Goal: Check status: Check status

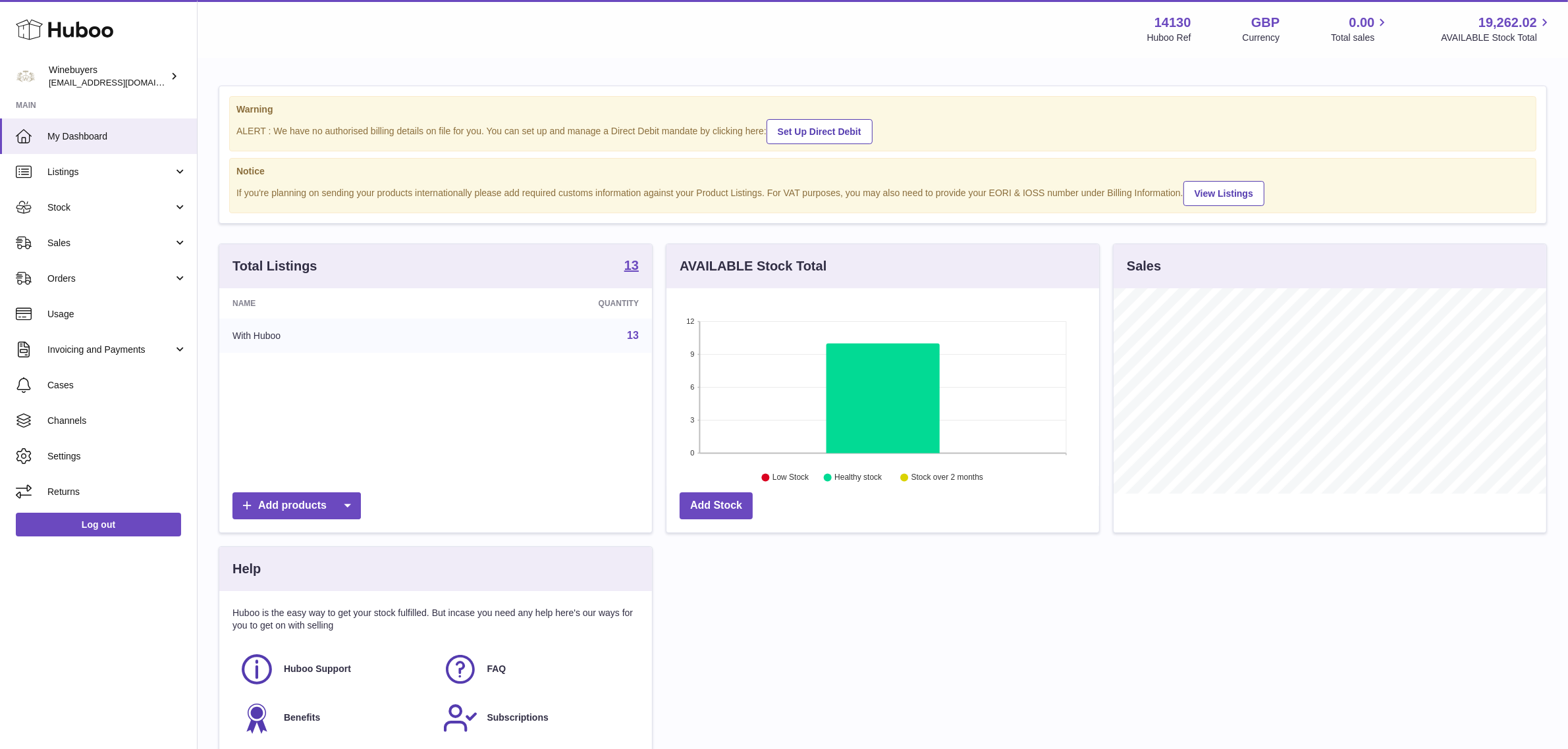
scroll to position [205, 433]
drag, startPoint x: 67, startPoint y: 272, endPoint x: 94, endPoint y: 282, distance: 28.8
click at [67, 273] on span "Orders" at bounding box center [110, 278] width 126 height 12
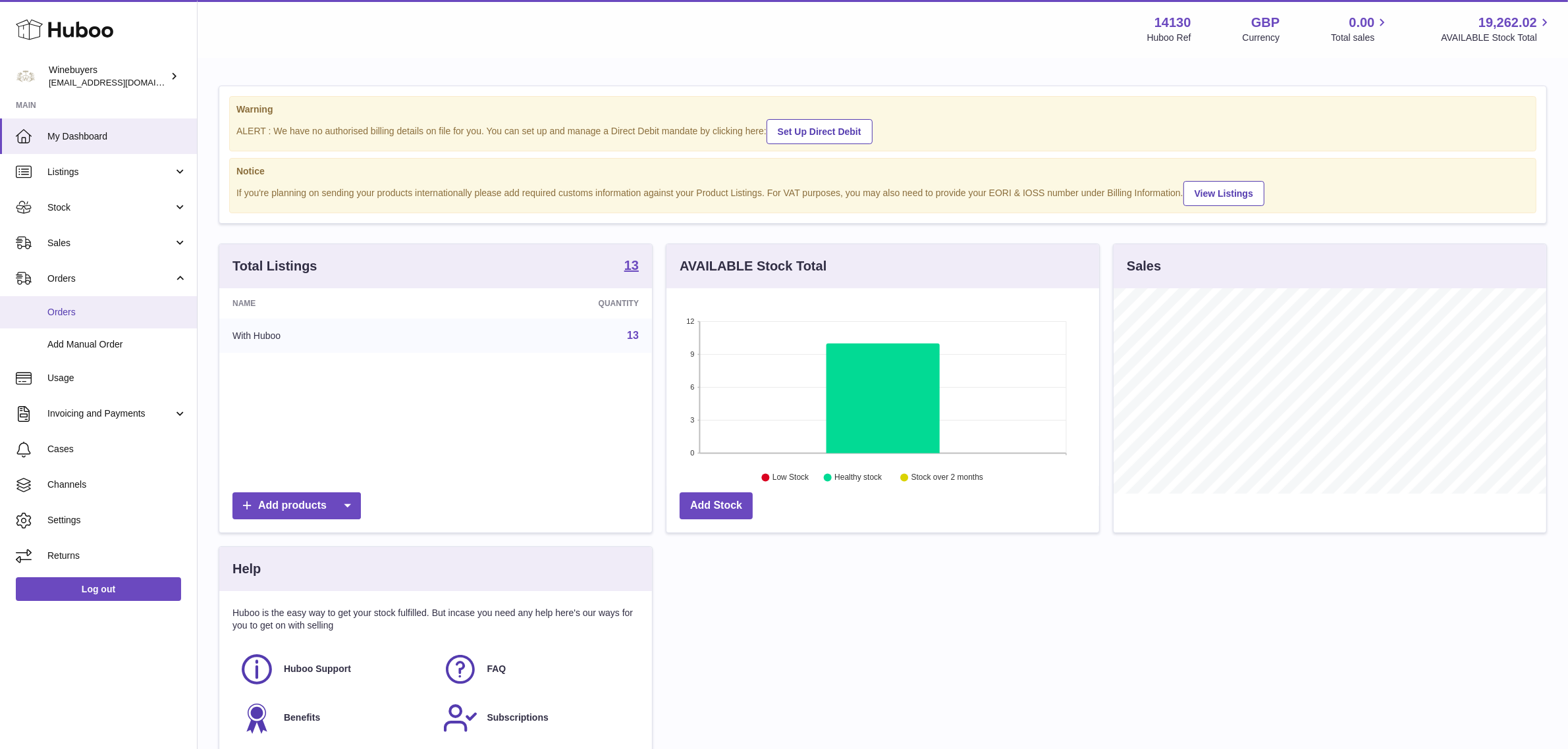
click at [126, 310] on span "Orders" at bounding box center [117, 312] width 139 height 12
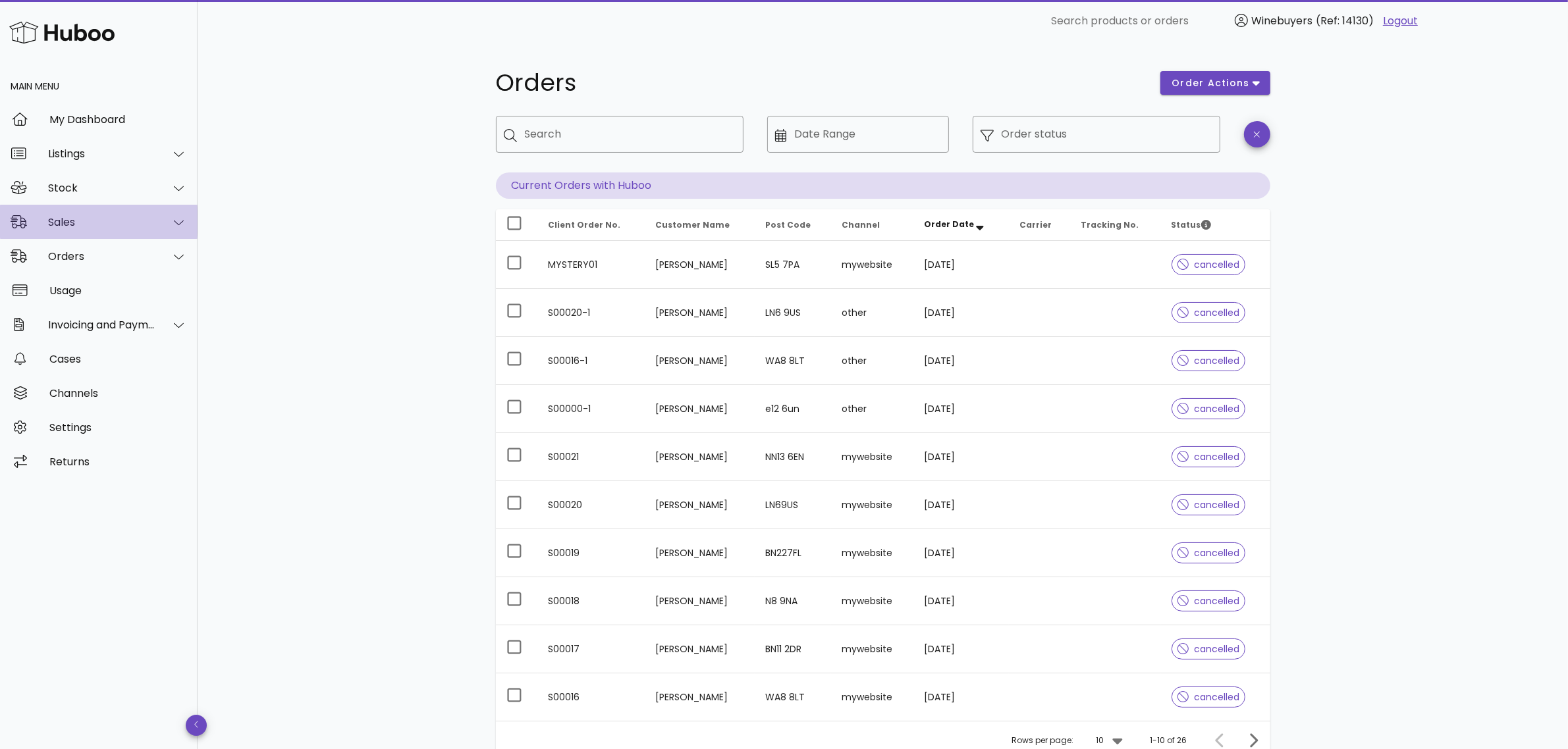
click at [89, 228] on div "Sales" at bounding box center [99, 222] width 197 height 34
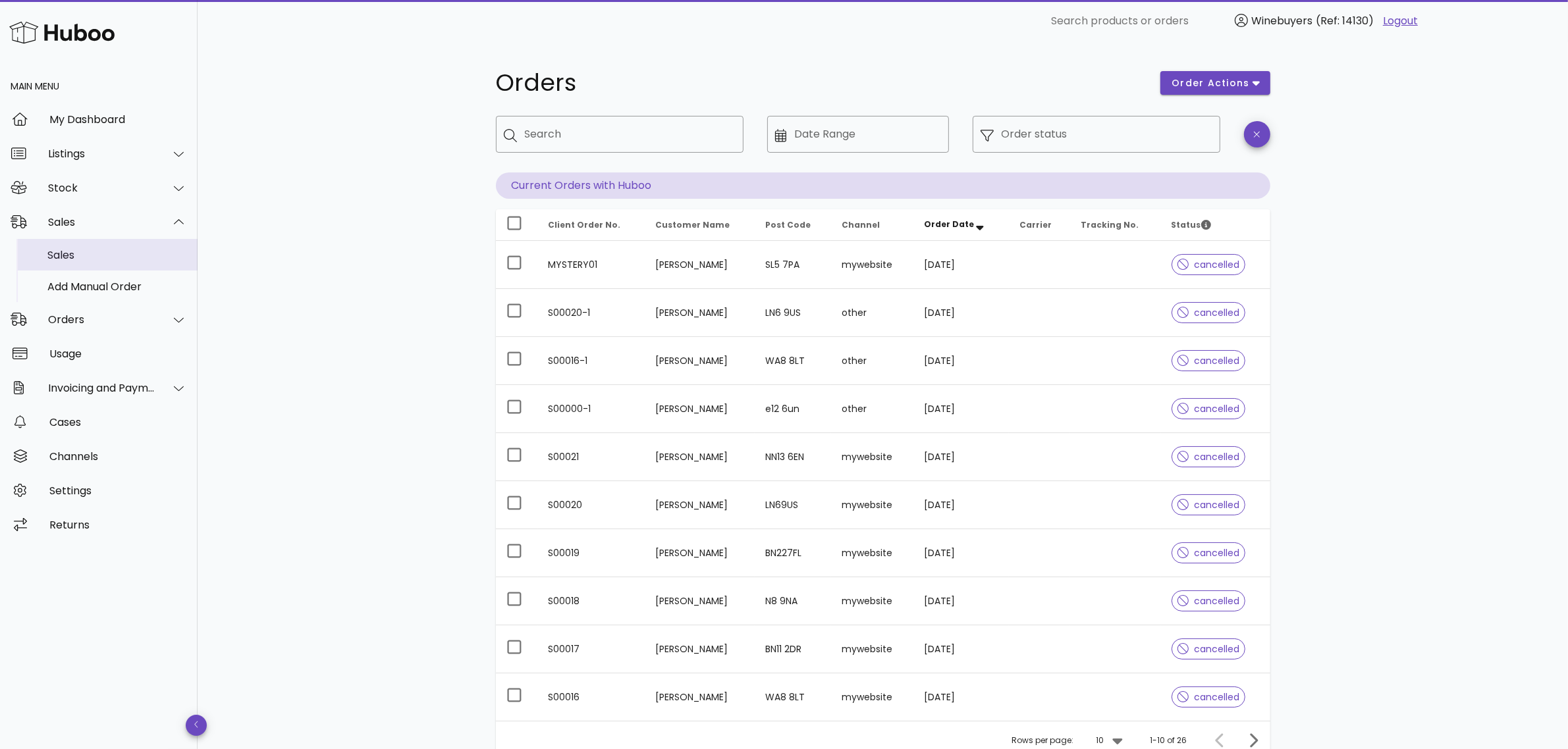
click at [104, 247] on div "Sales" at bounding box center [117, 255] width 139 height 29
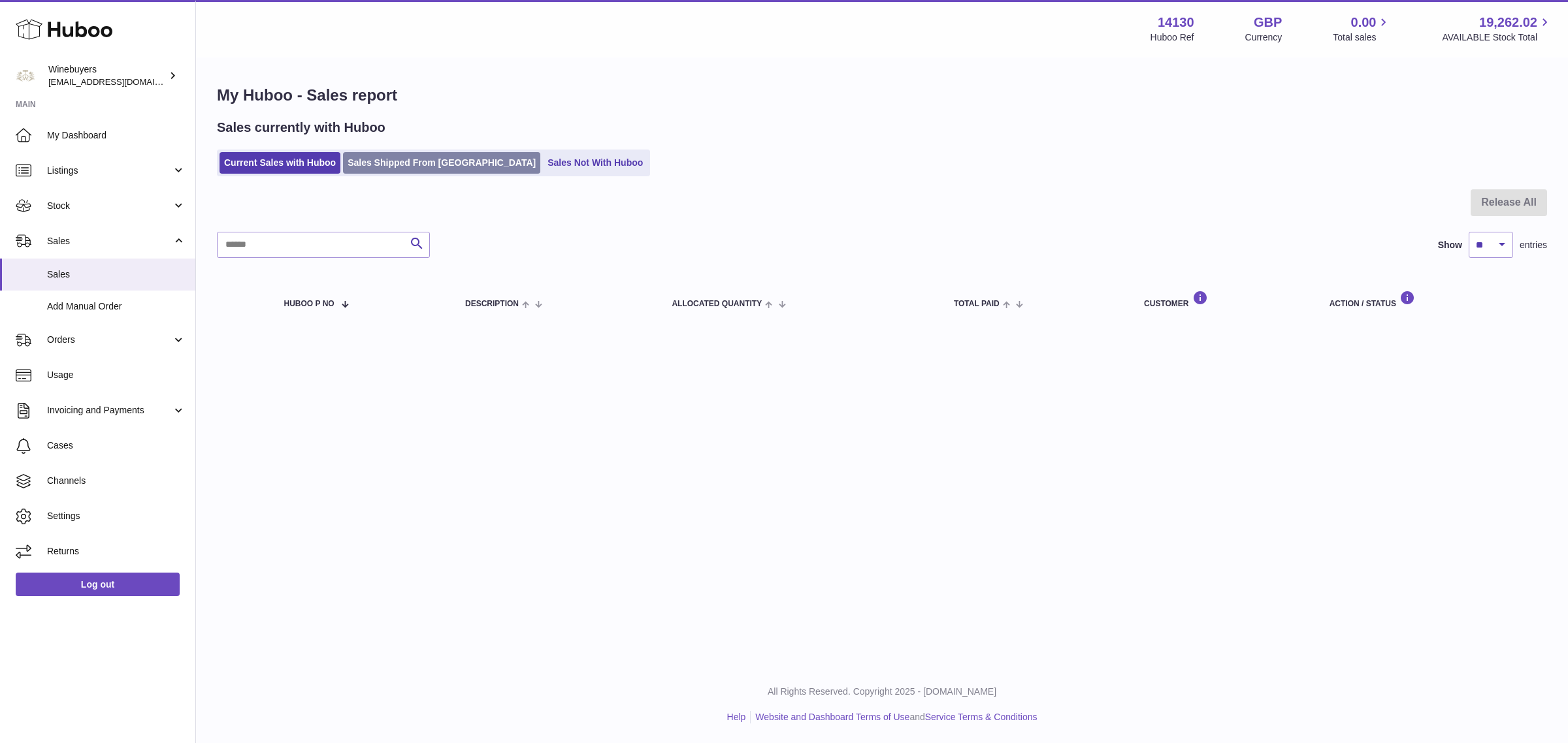
click at [393, 160] on link "Sales Shipped From Huboo" at bounding box center [442, 163] width 197 height 21
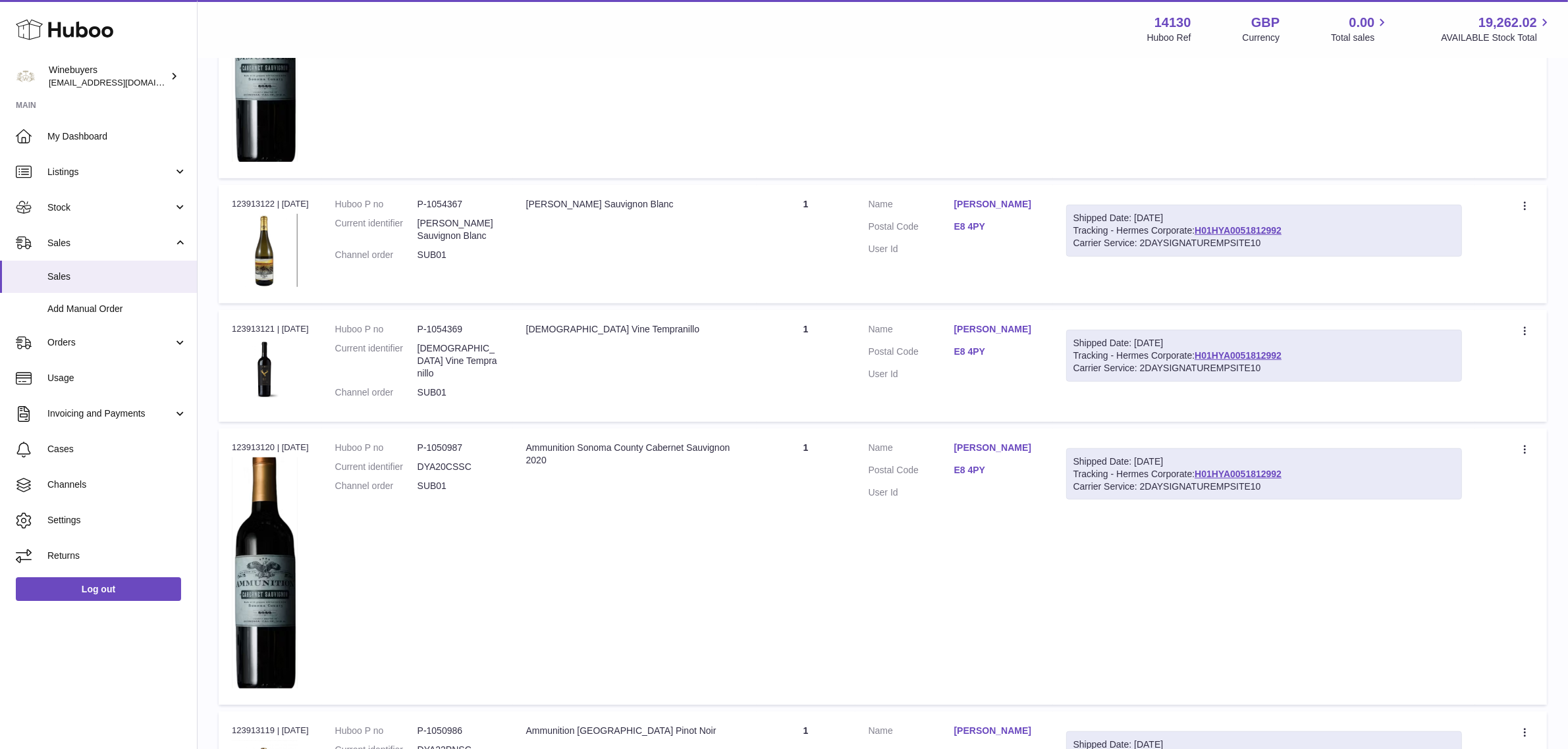
scroll to position [1237, 0]
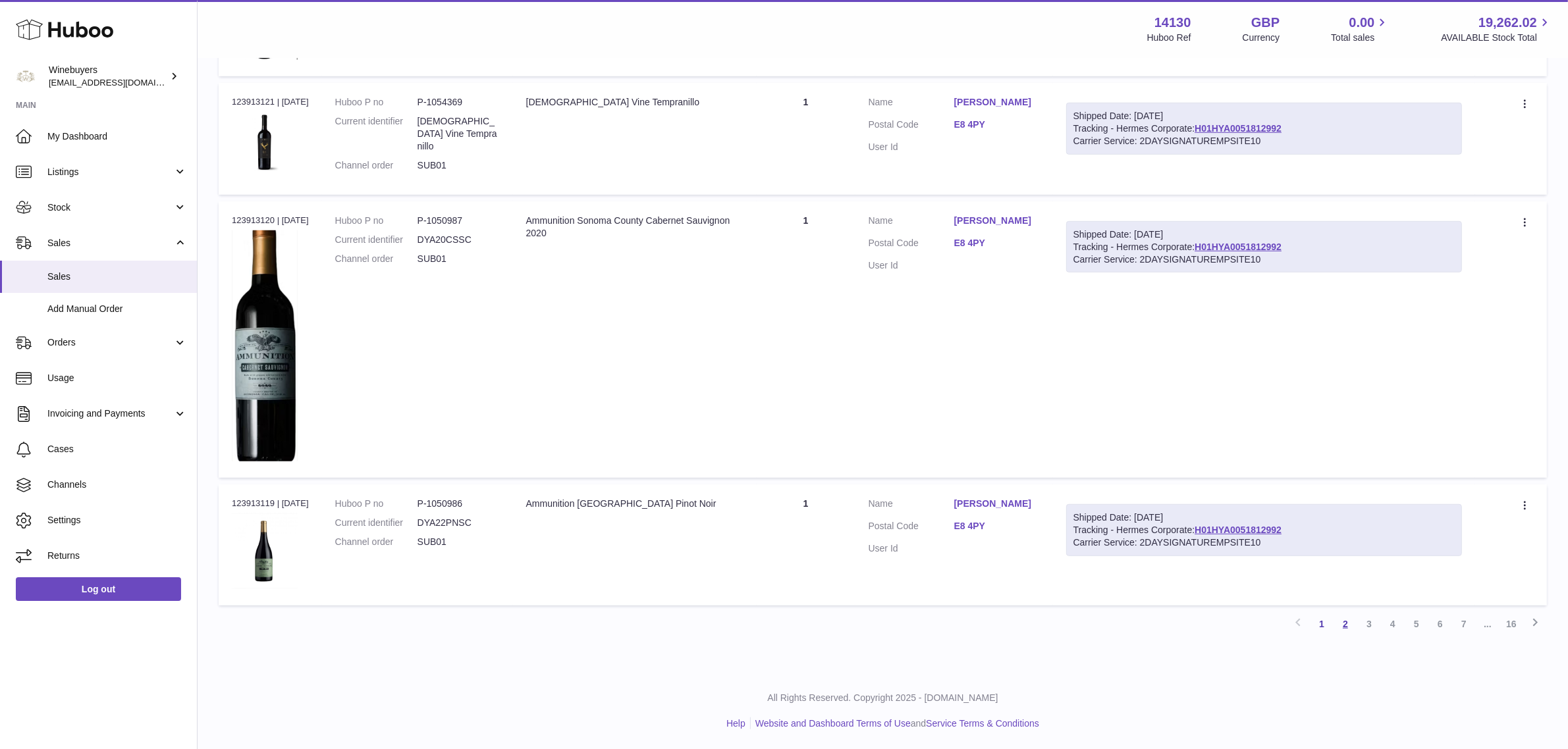
click at [1346, 625] on link "2" at bounding box center [1345, 624] width 24 height 24
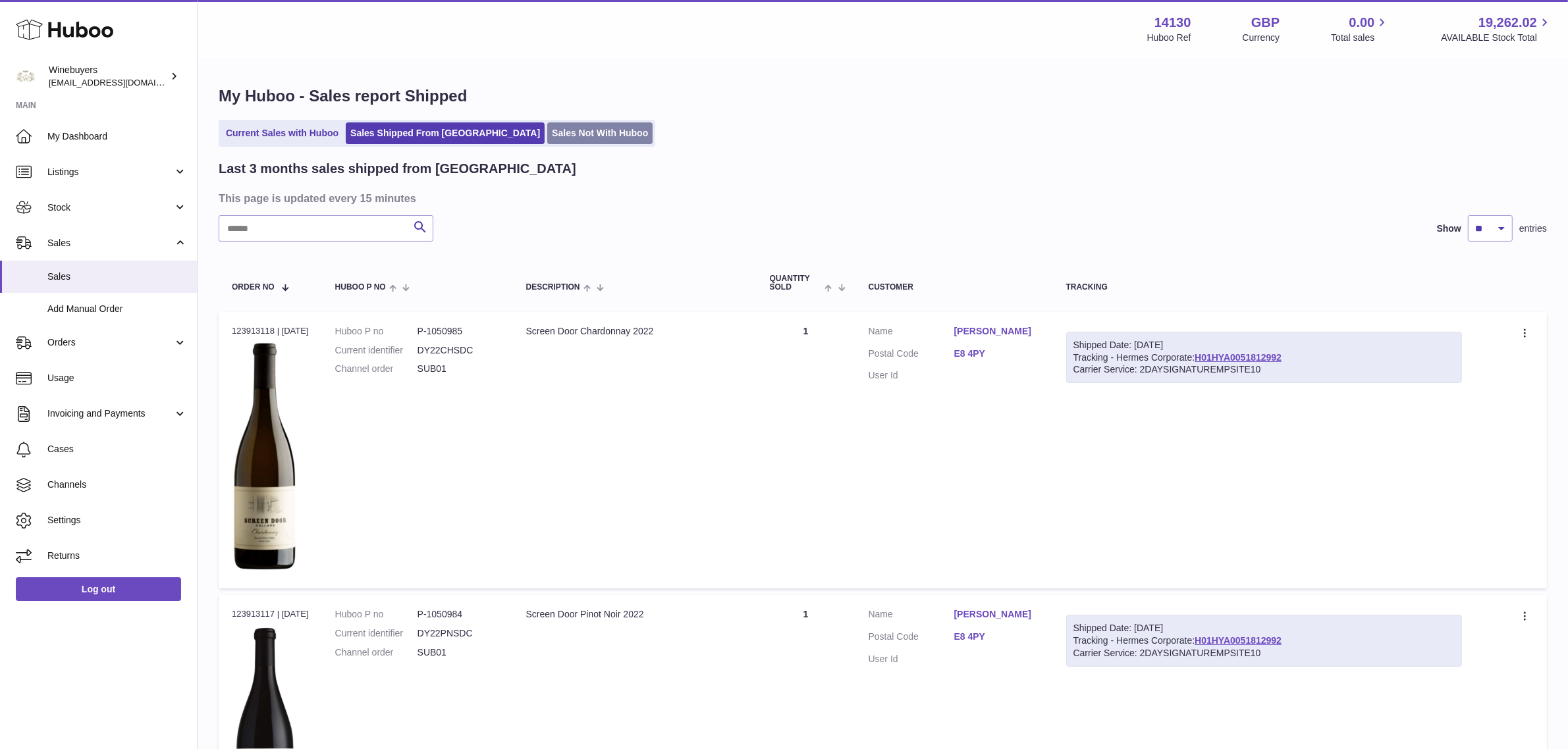
click at [550, 122] on link "Sales Not With Huboo" at bounding box center [599, 133] width 105 height 21
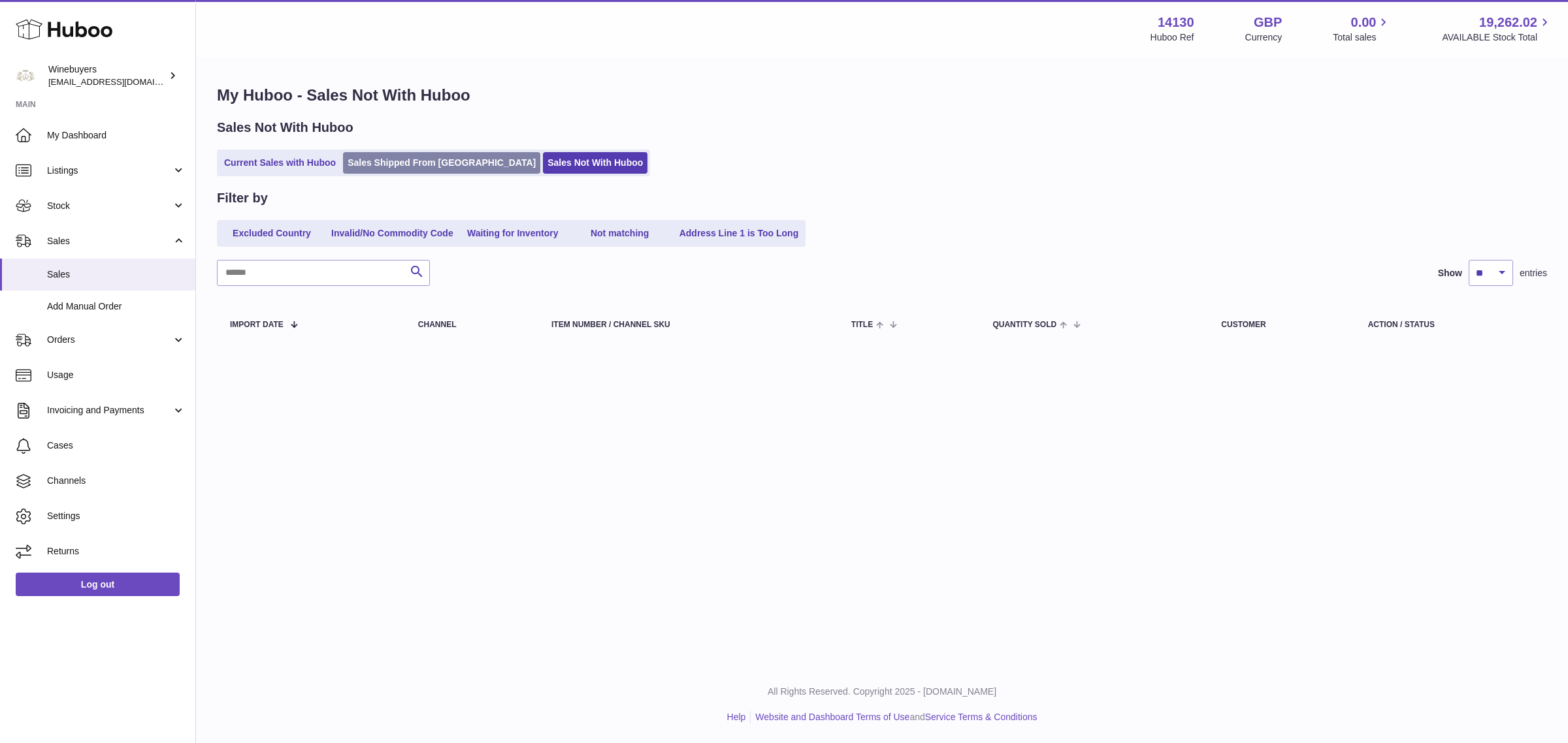
click at [412, 170] on link "Sales Shipped From [GEOGRAPHIC_DATA]" at bounding box center [442, 163] width 197 height 21
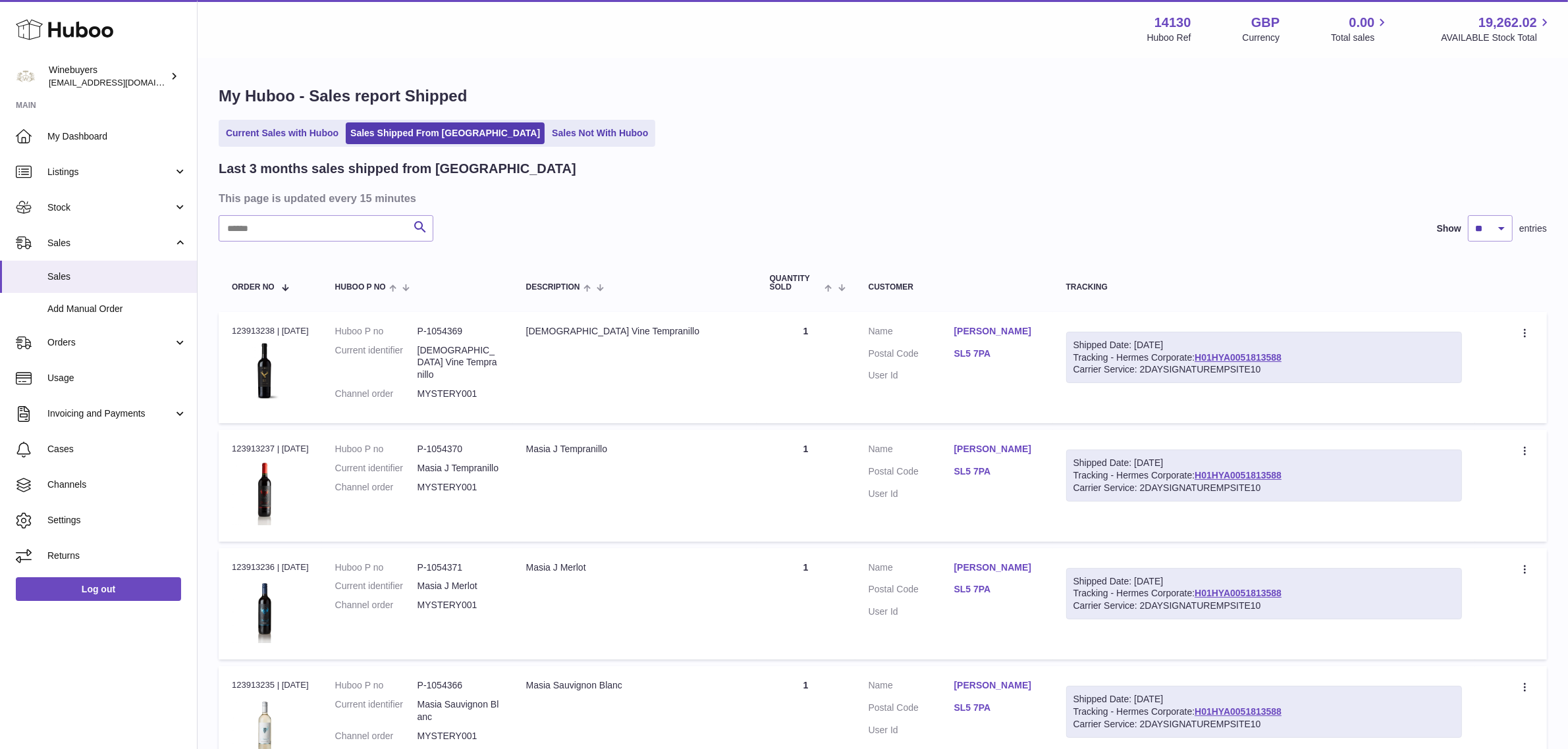
click at [937, 90] on h1 "My Huboo - Sales report Shipped" at bounding box center [883, 96] width 1328 height 21
